Goal: Check status

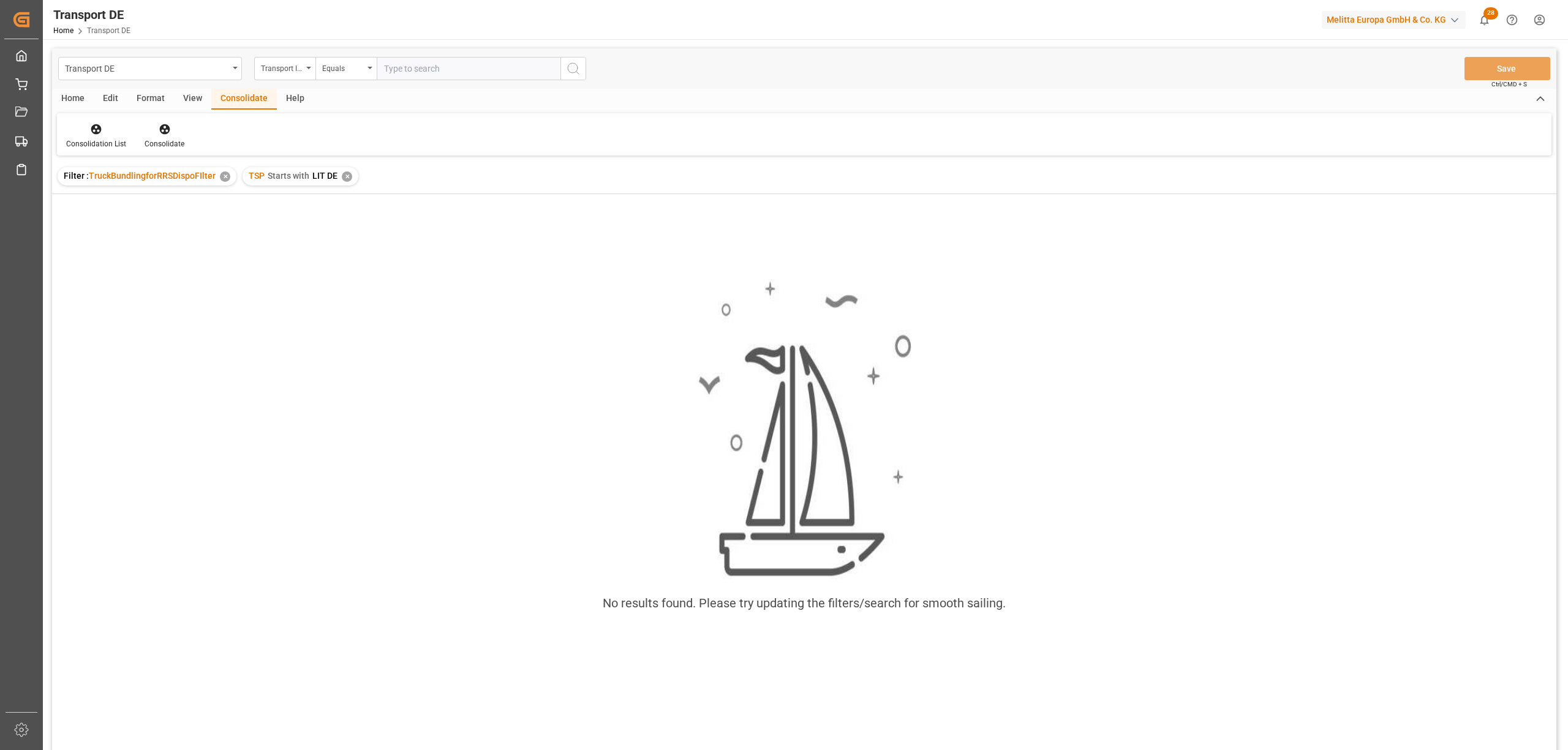
click at [347, 180] on div "✕" at bounding box center [347, 176] width 11 height 11
